Goal: Navigation & Orientation: Find specific page/section

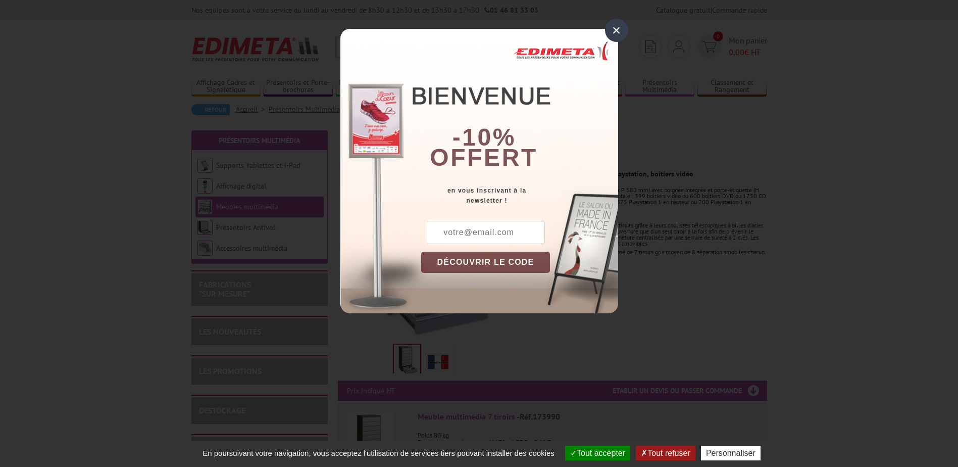
click at [619, 32] on div "×" at bounding box center [616, 30] width 23 height 23
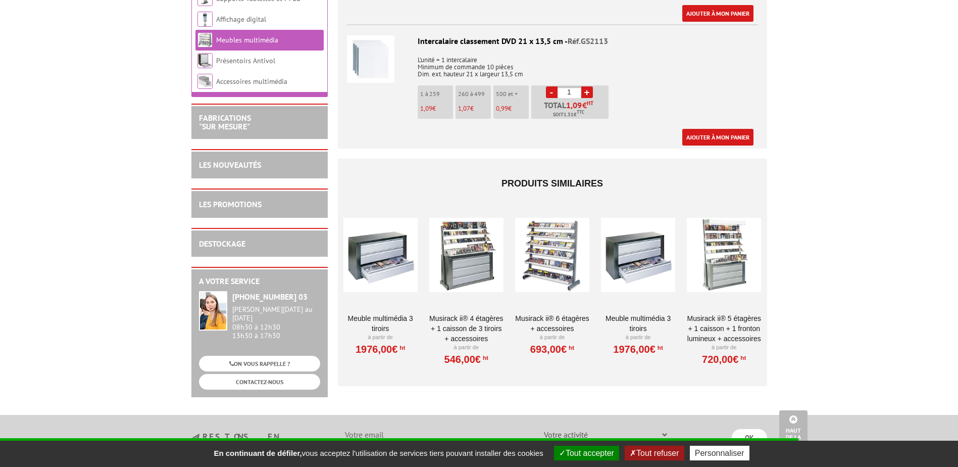
scroll to position [909, 0]
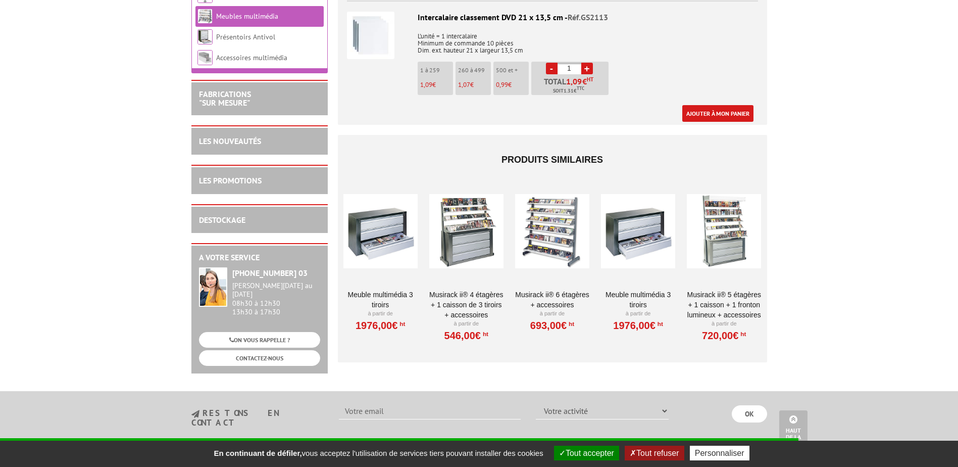
click at [549, 244] on div at bounding box center [552, 231] width 74 height 101
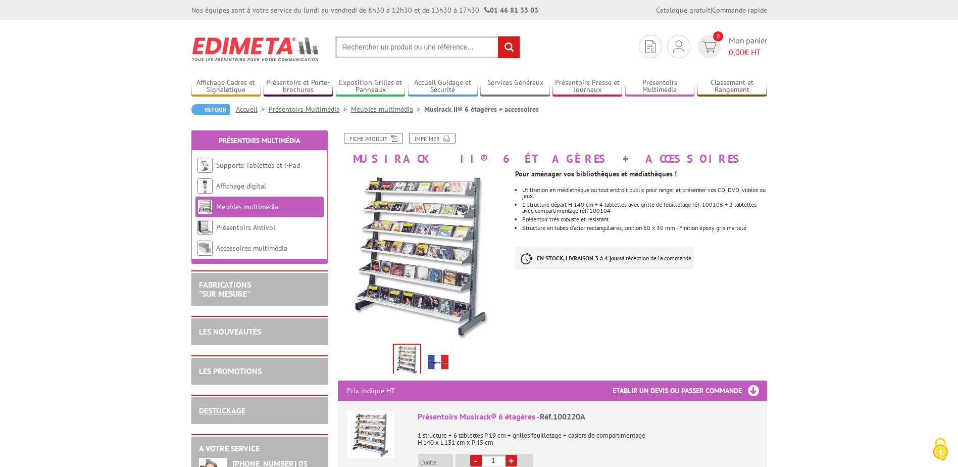
click at [225, 410] on link "DESTOCKAGE" at bounding box center [222, 410] width 46 height 10
